Goal: Check status: Check status

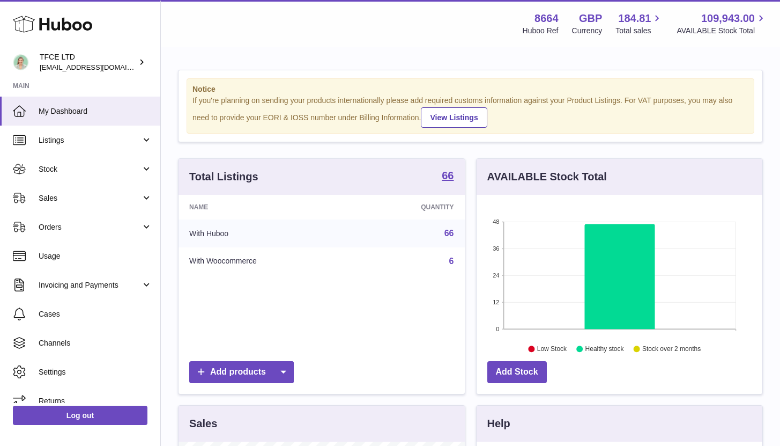
scroll to position [167, 286]
click at [132, 195] on span "Sales" at bounding box center [90, 198] width 102 height 10
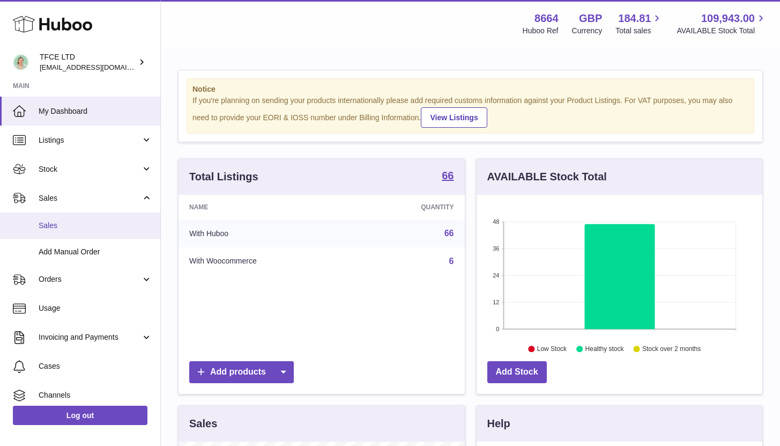
click at [124, 227] on span "Sales" at bounding box center [96, 225] width 114 height 10
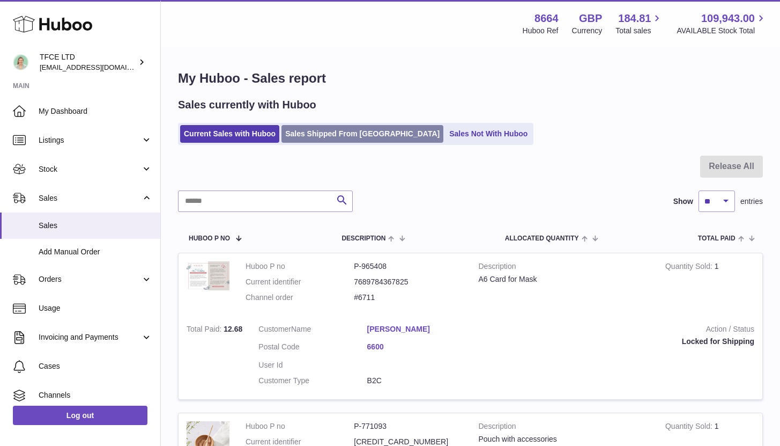
click at [326, 127] on link "Sales Shipped From [GEOGRAPHIC_DATA]" at bounding box center [363, 134] width 162 height 18
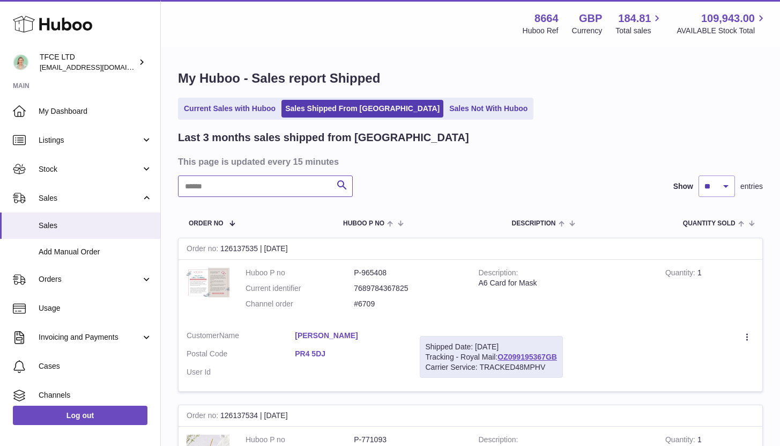
click at [235, 195] on input "text" at bounding box center [265, 185] width 175 height 21
type input "*****"
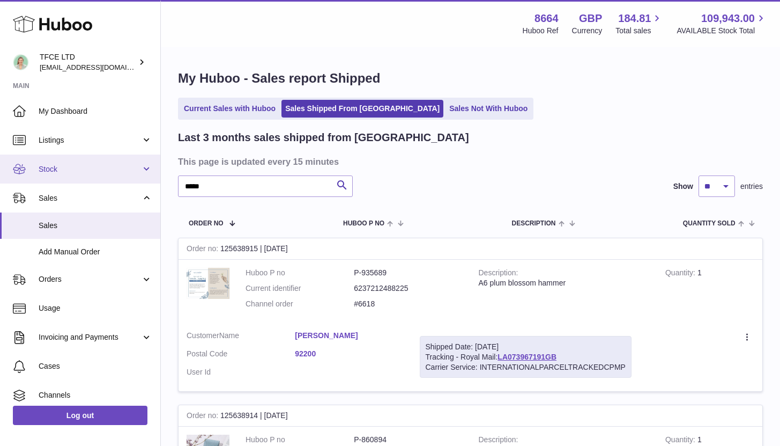
click at [137, 162] on link "Stock" at bounding box center [80, 168] width 160 height 29
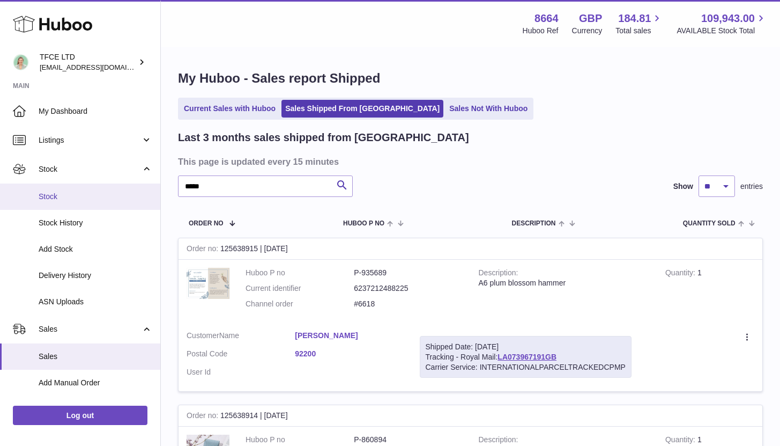
click at [102, 201] on span "Stock" at bounding box center [96, 196] width 114 height 10
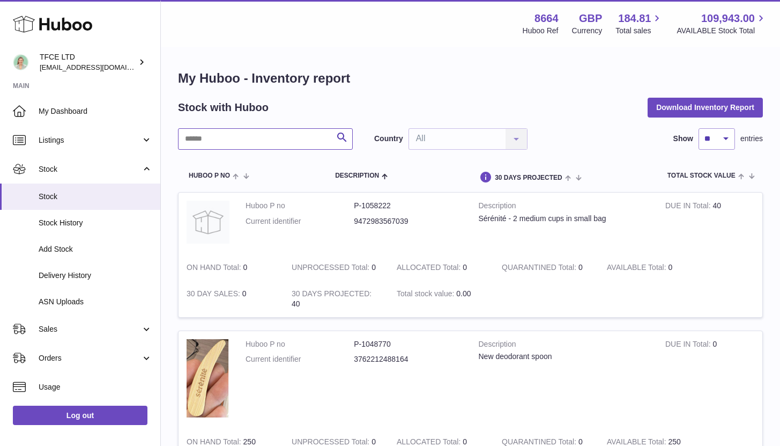
click at [216, 139] on input "text" at bounding box center [265, 138] width 175 height 21
type input "******"
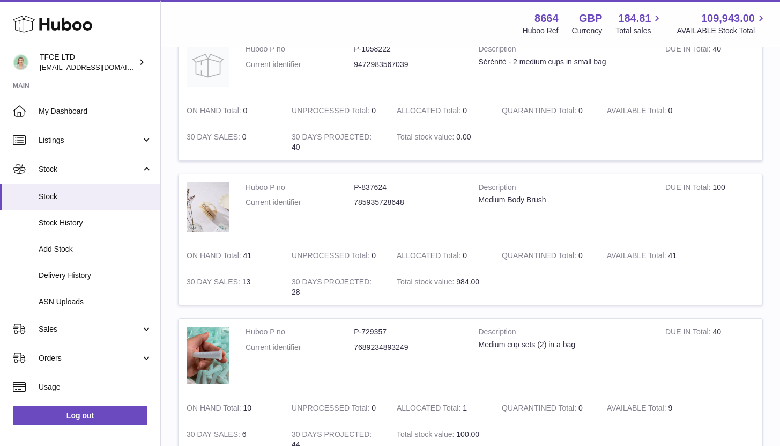
scroll to position [259, 0]
